Goal: Transaction & Acquisition: Book appointment/travel/reservation

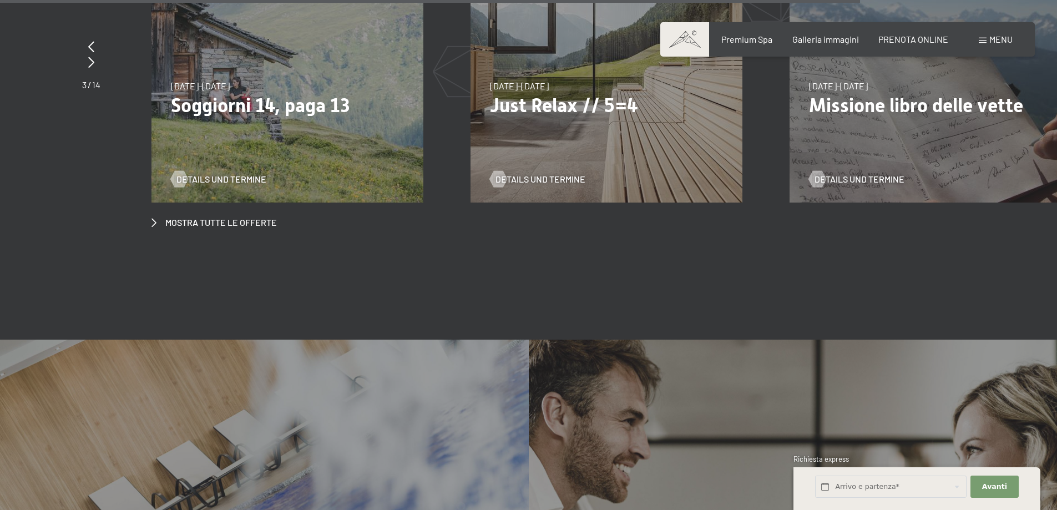
scroll to position [4437, 0]
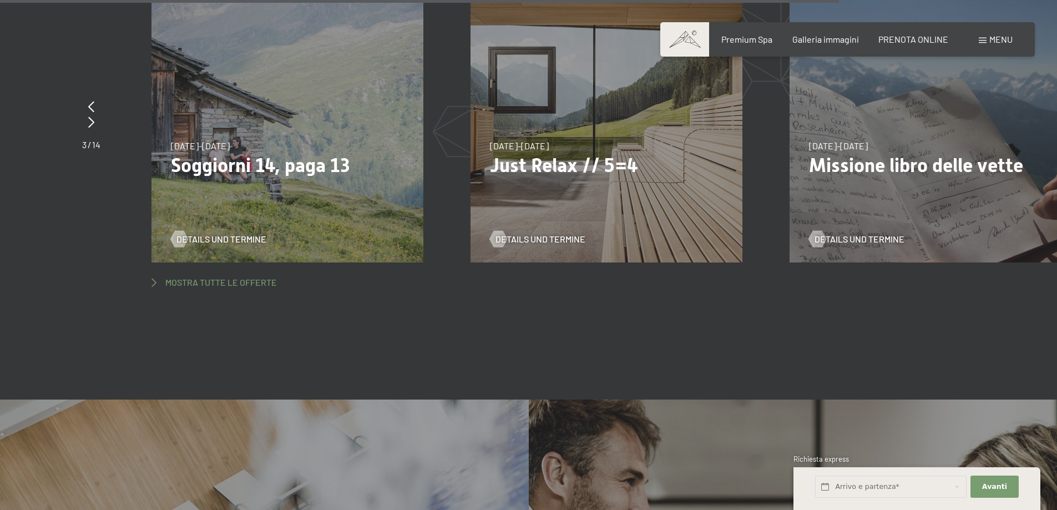
click at [225, 276] on span "Mostra tutte le offerte" at bounding box center [220, 282] width 111 height 12
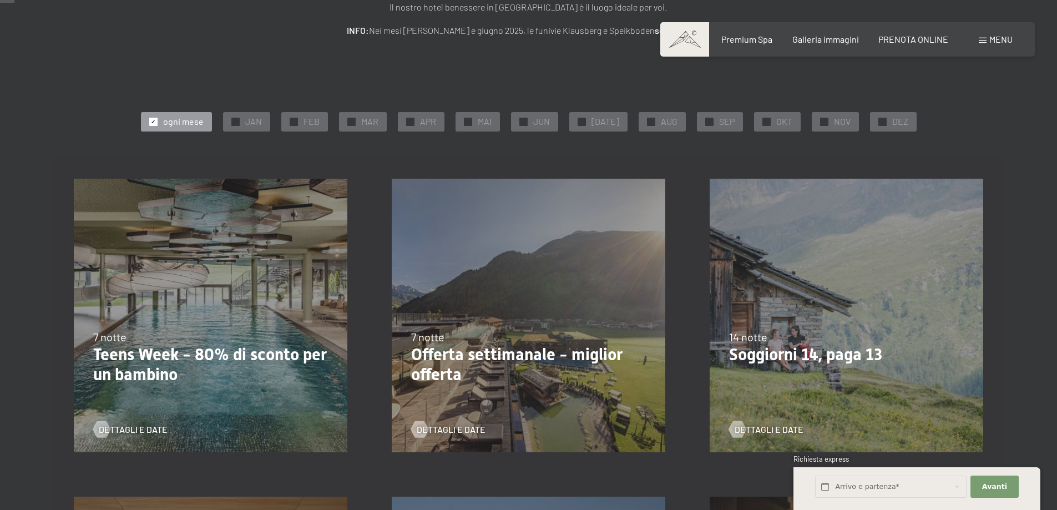
scroll to position [166, 0]
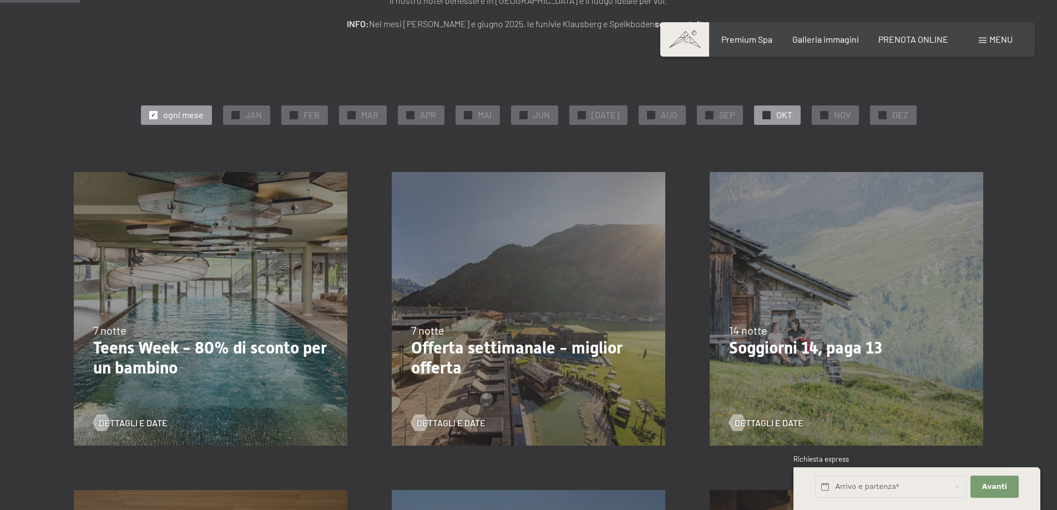
click at [765, 112] on div "✓ OKT" at bounding box center [777, 114] width 47 height 19
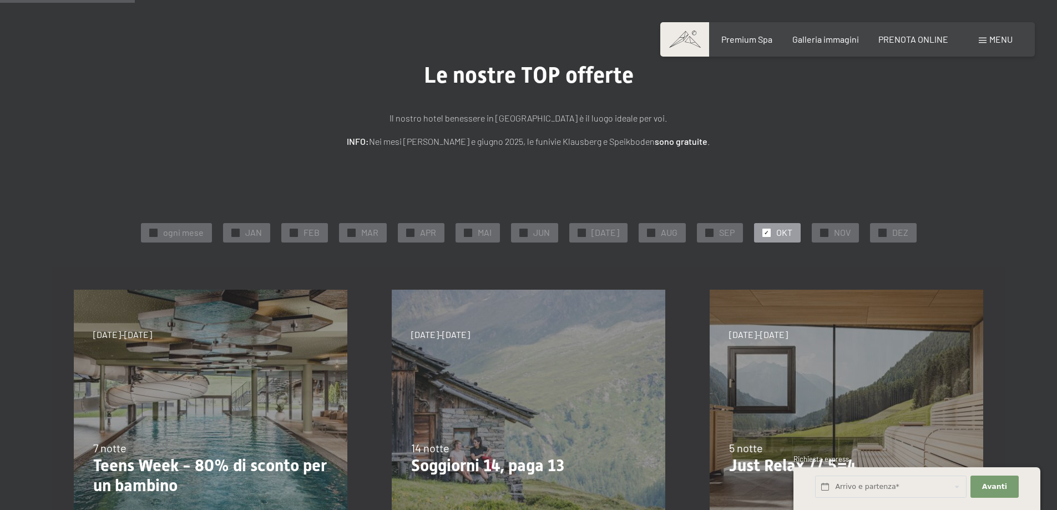
scroll to position [0, 0]
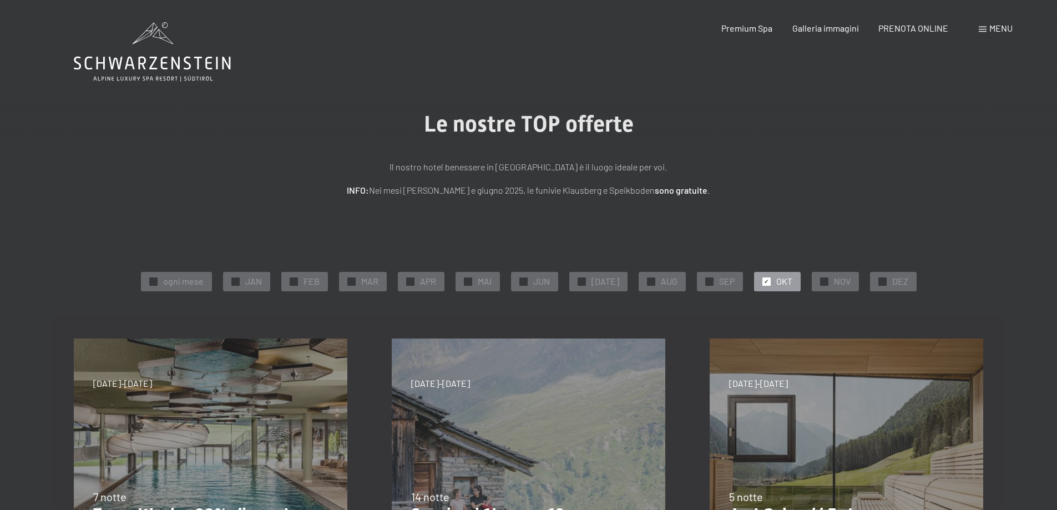
click at [149, 63] on icon at bounding box center [152, 51] width 157 height 59
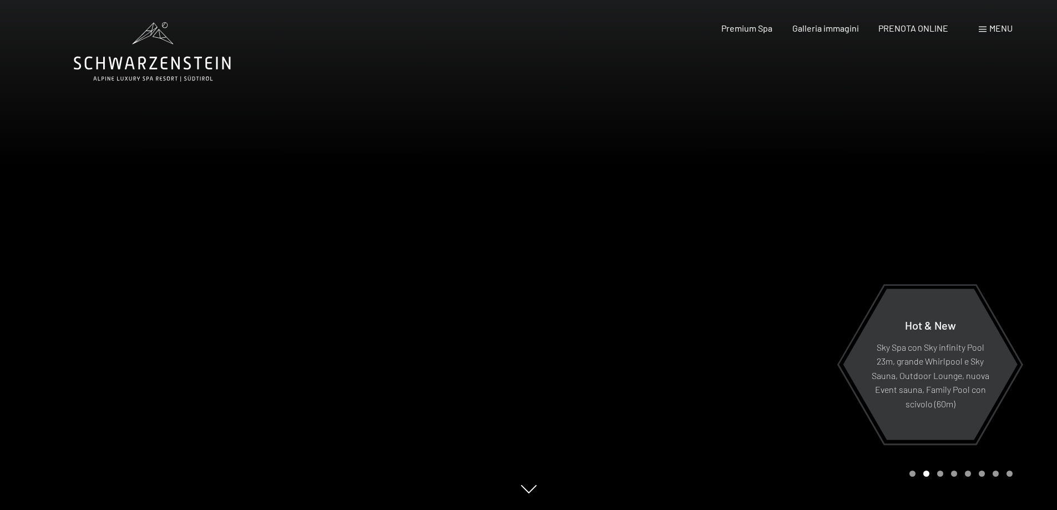
click at [994, 31] on span "Menu" at bounding box center [1000, 28] width 23 height 11
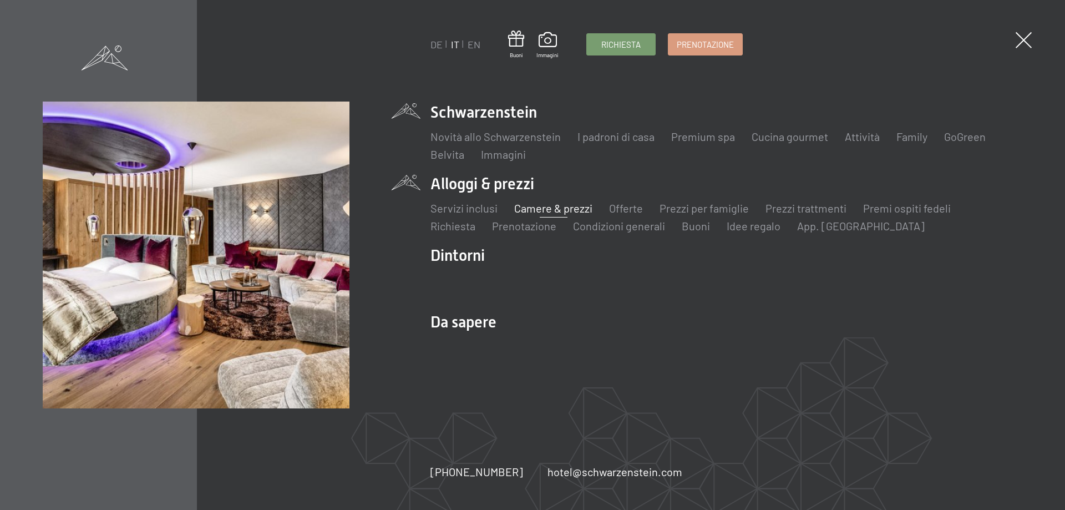
click at [566, 204] on link "Camere & prezzi" at bounding box center [553, 207] width 78 height 13
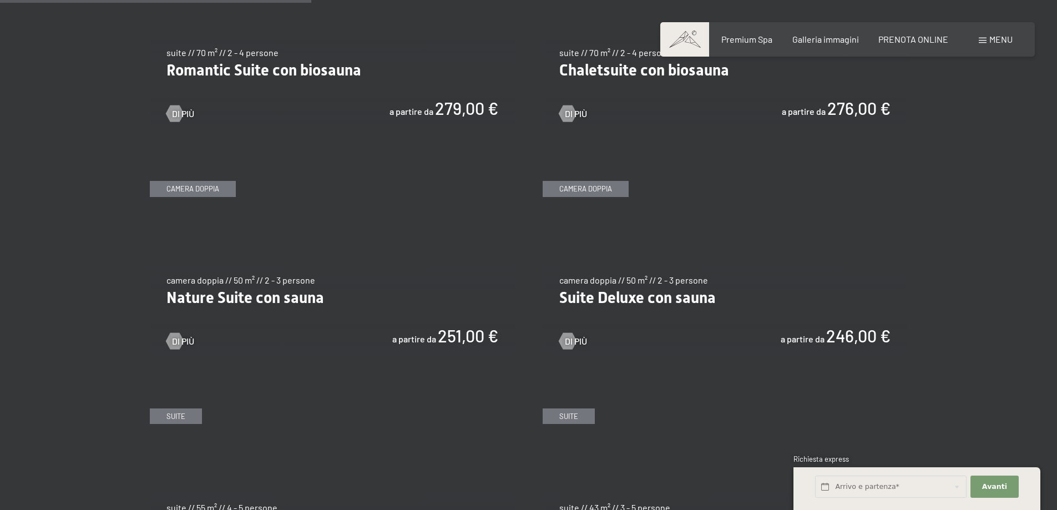
scroll to position [1054, 0]
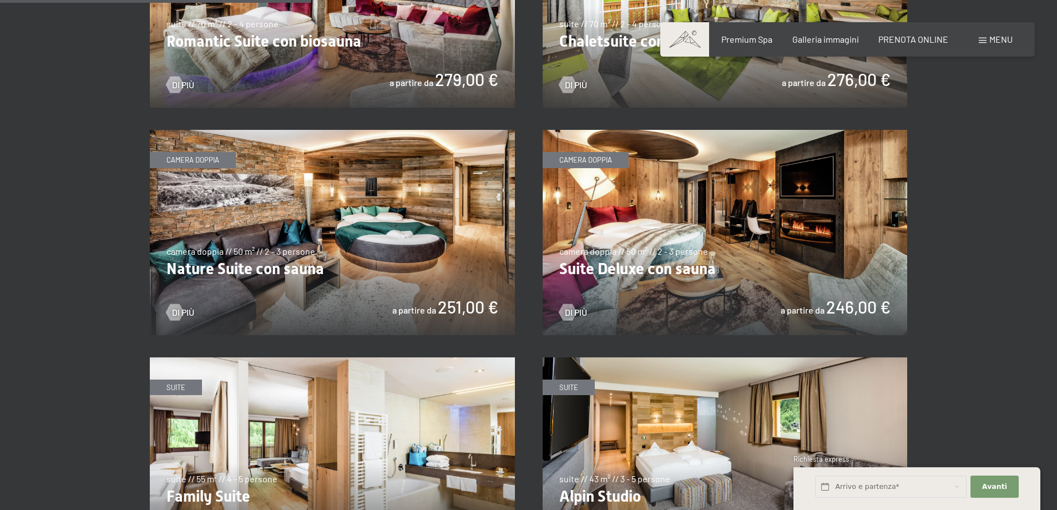
click at [355, 246] on img at bounding box center [332, 232] width 365 height 205
